Goal: Transaction & Acquisition: Obtain resource

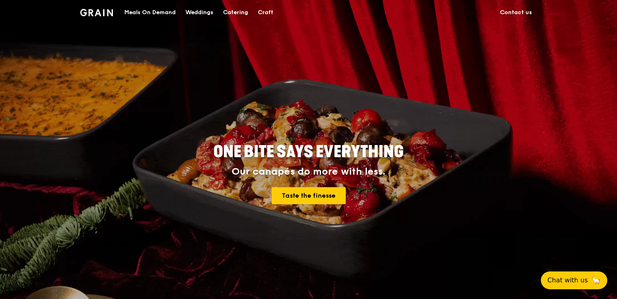
click at [160, 14] on div "Meals On Demand" at bounding box center [149, 12] width 51 height 24
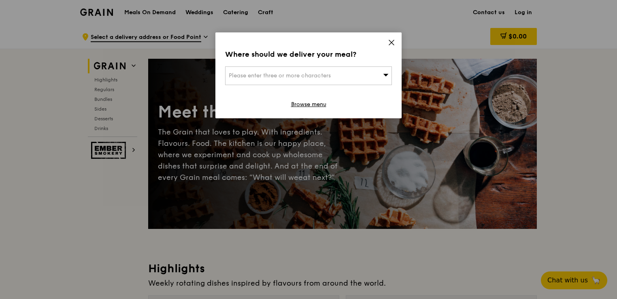
click at [391, 41] on icon at bounding box center [391, 42] width 7 height 7
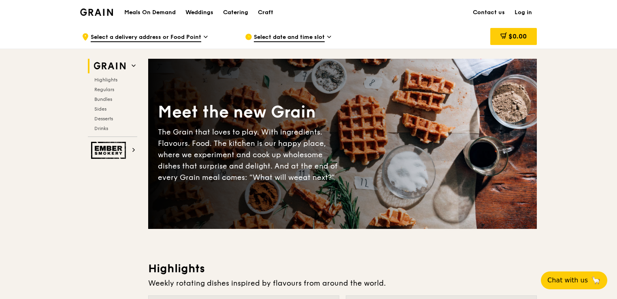
click at [151, 13] on h1 "Meals On Demand" at bounding box center [149, 13] width 51 height 8
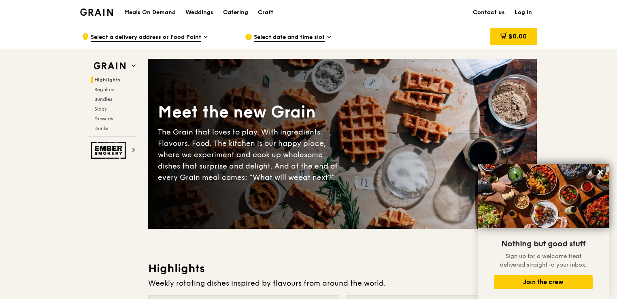
click at [241, 11] on div "Catering" at bounding box center [235, 12] width 25 height 24
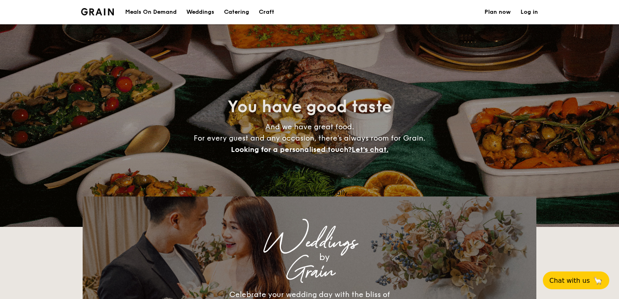
select select
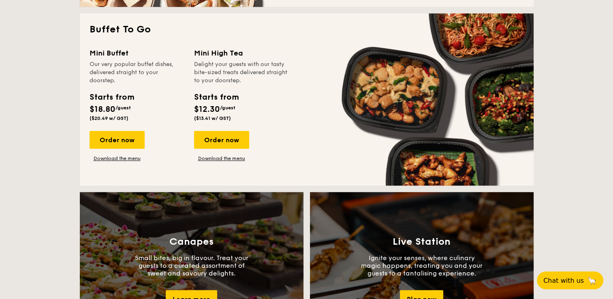
scroll to position [526, 0]
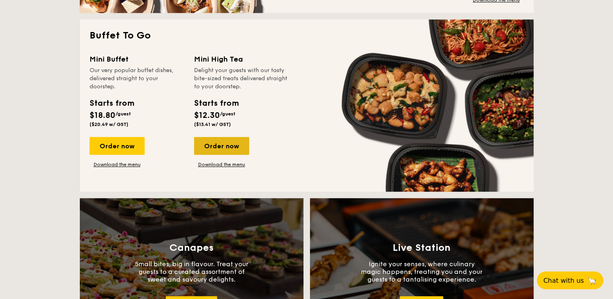
click at [215, 146] on div "Order now" at bounding box center [221, 146] width 55 height 18
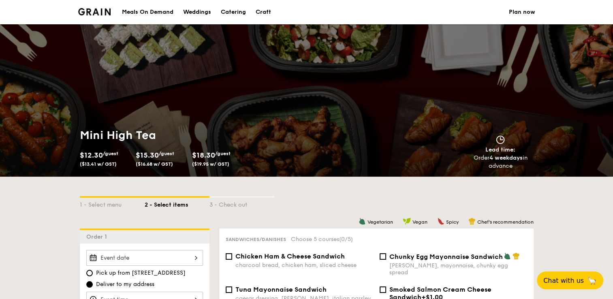
select select
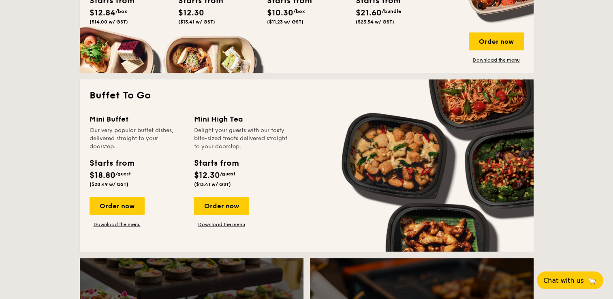
scroll to position [423, 0]
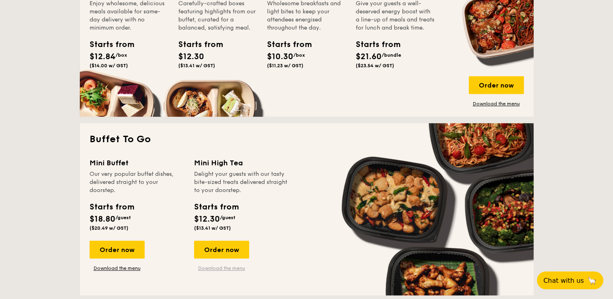
click at [225, 266] on link "Download the menu" at bounding box center [221, 268] width 55 height 6
